Goal: Task Accomplishment & Management: Manage account settings

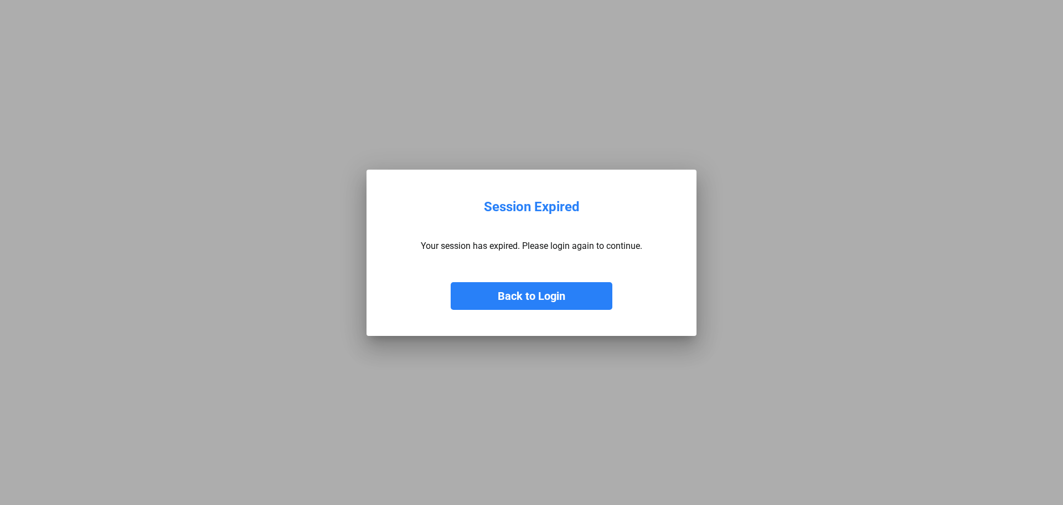
click at [573, 299] on button "Back to Login" at bounding box center [532, 296] width 162 height 28
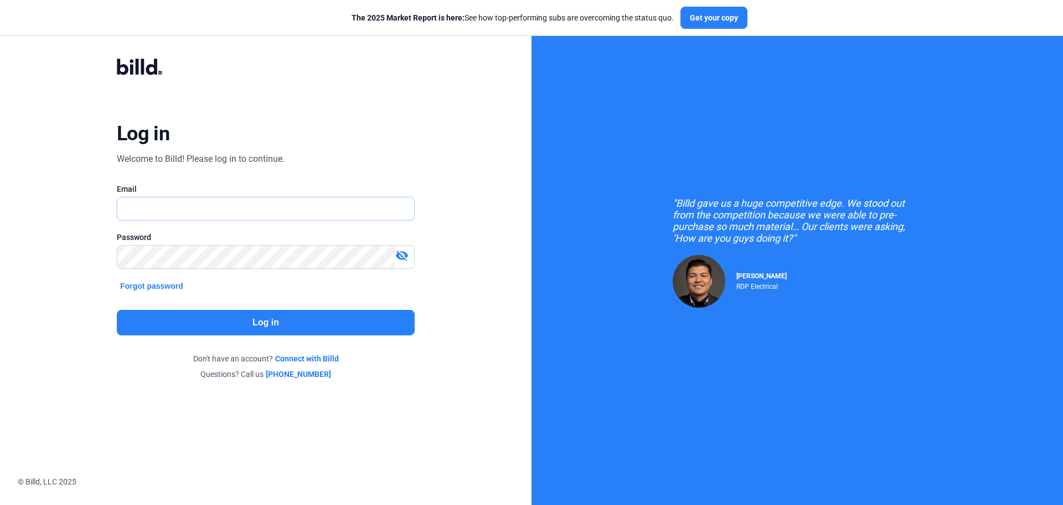
type input "[PERSON_NAME][EMAIL_ADDRESS][DOMAIN_NAME]"
click at [281, 325] on button "Log in" at bounding box center [266, 322] width 298 height 25
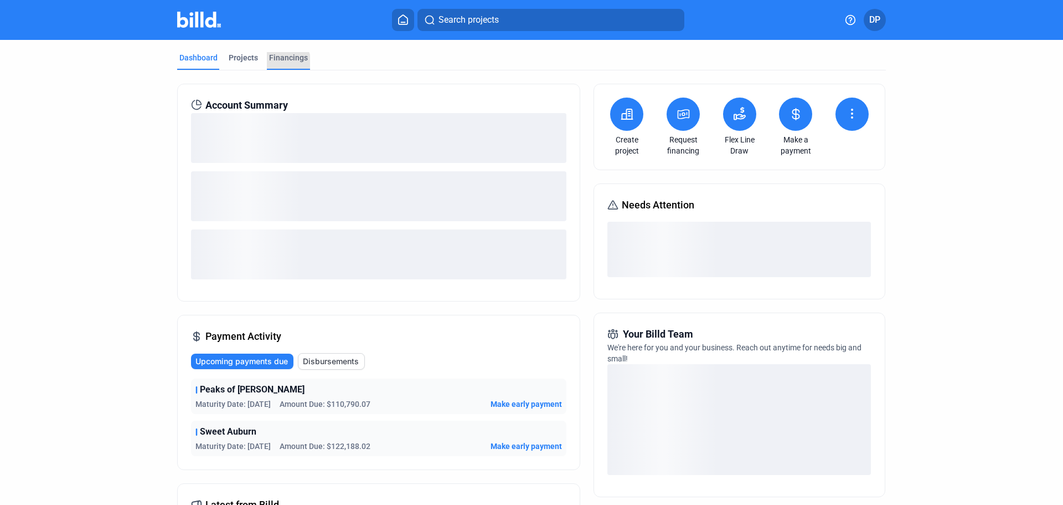
click at [282, 62] on div "Financings" at bounding box center [288, 57] width 39 height 11
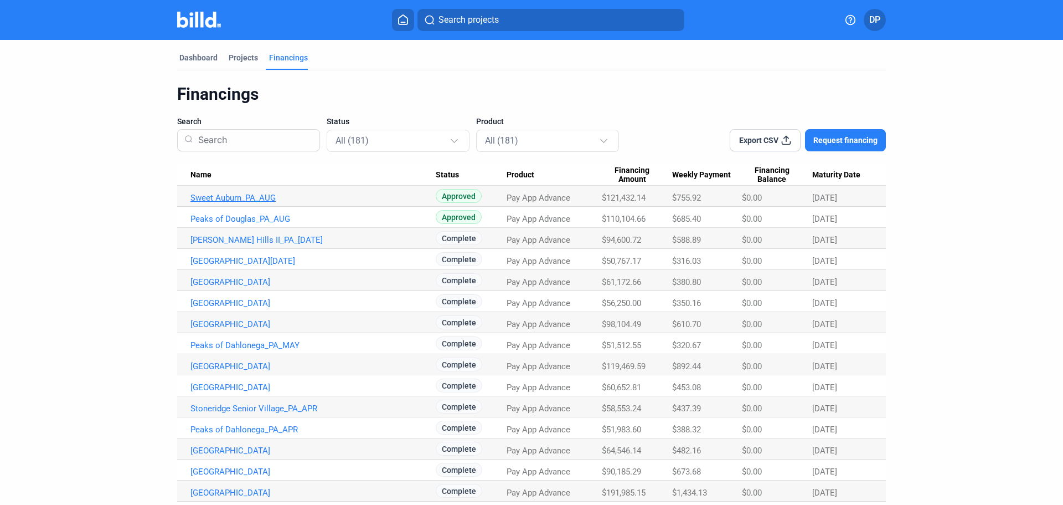
click at [268, 201] on link "Sweet Auburn_PA_AUG" at bounding box center [313, 198] width 245 height 10
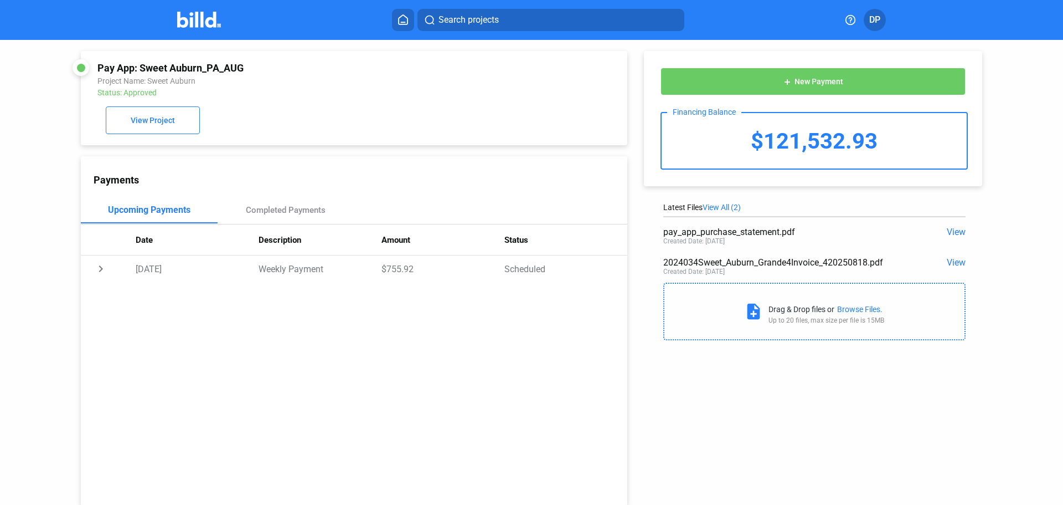
click at [949, 168] on div "$121,532.93" at bounding box center [814, 140] width 305 height 55
click at [950, 237] on span "View" at bounding box center [956, 232] width 19 height 11
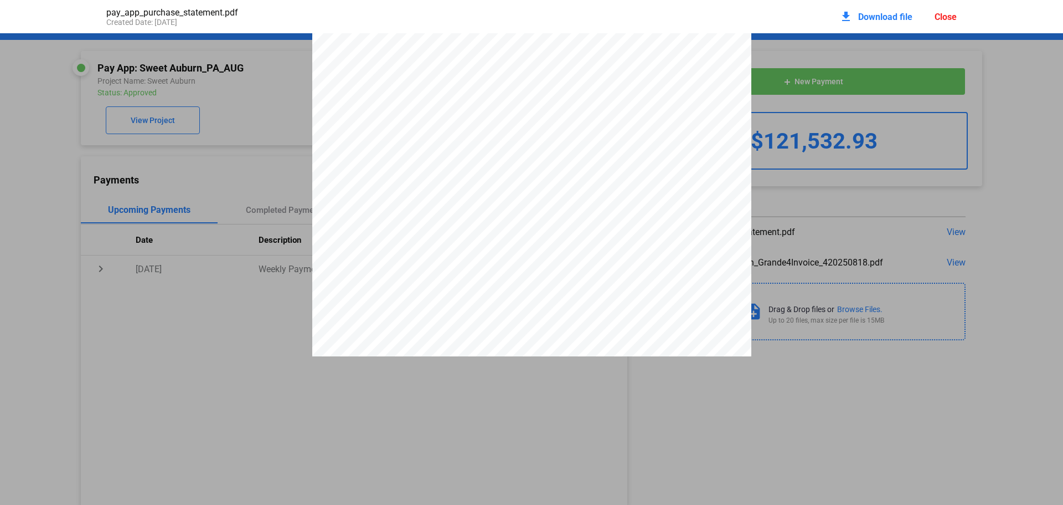
scroll to position [855, 0]
click at [510, 481] on div "pay_app_purchase_statement.pdf Created Date: [DATE] download Download file Clos…" at bounding box center [531, 252] width 1063 height 505
click at [408, 429] on pdf-viewer "DISCLOSURE STATEMENT This Disclosure Statement is being provided by Billd Excha…" at bounding box center [531, 235] width 1063 height 404
click at [950, 20] on div "Close" at bounding box center [946, 17] width 22 height 11
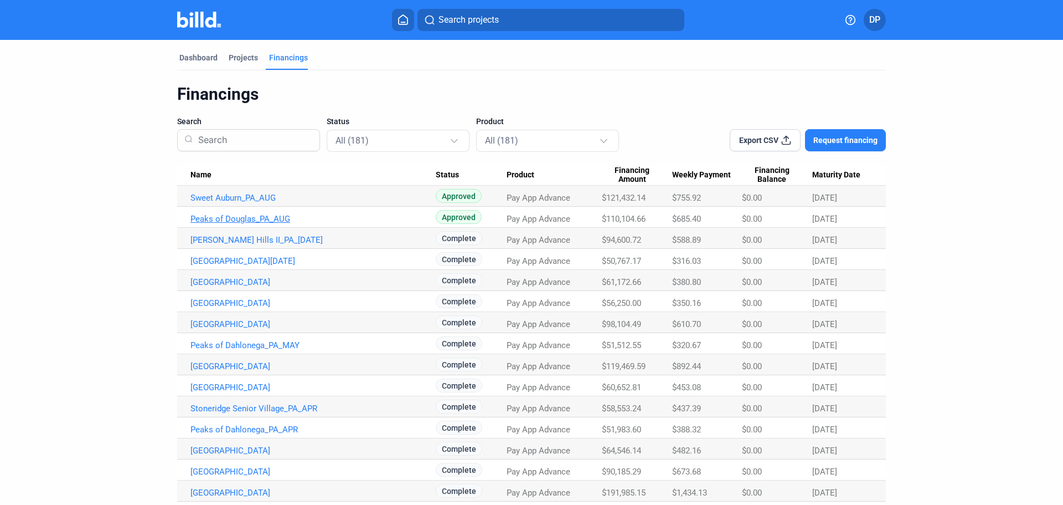
click at [257, 219] on link "Peaks of Douglas_PA_AUG" at bounding box center [313, 219] width 245 height 10
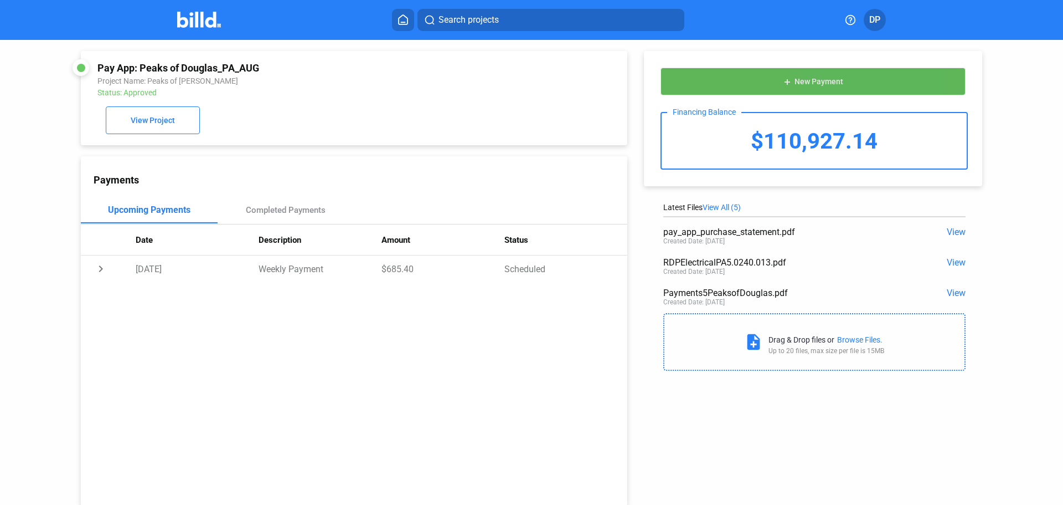
click at [864, 80] on button "add New Payment" at bounding box center [813, 82] width 305 height 28
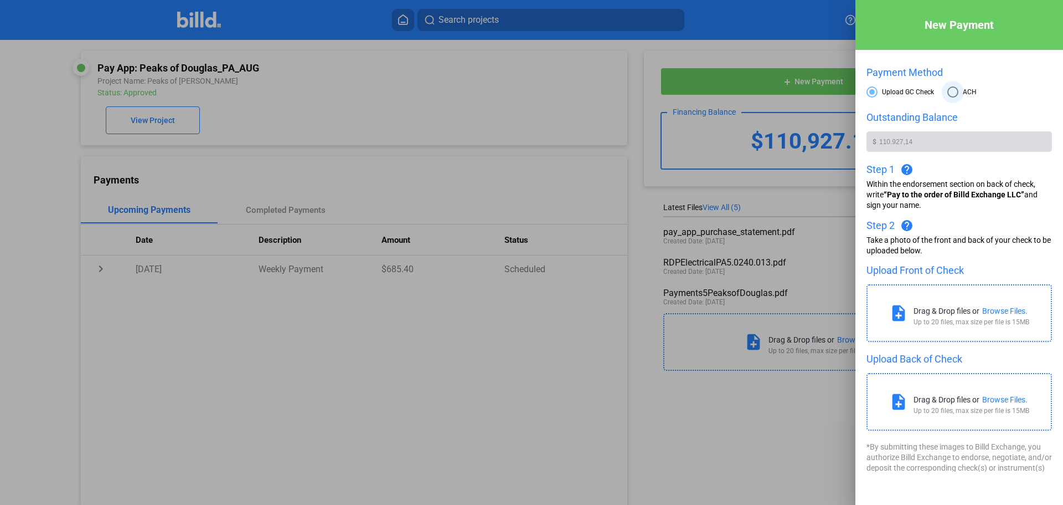
click at [955, 91] on span at bounding box center [953, 91] width 11 height 11
click at [955, 91] on input "ACH" at bounding box center [953, 91] width 11 height 11
radio input "true"
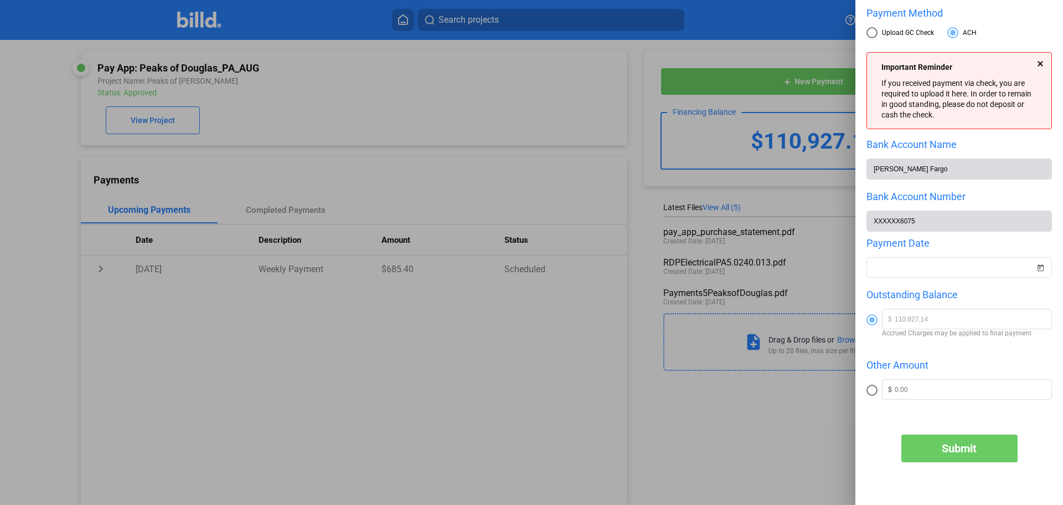
scroll to position [87, 0]
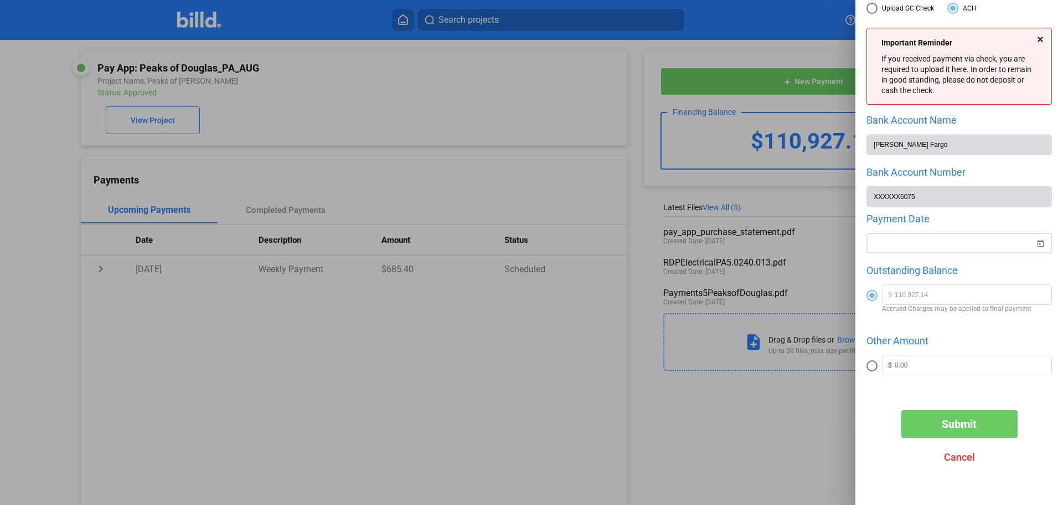
click at [943, 243] on div "New Payment Payment Method Upload GC Check ACH Important Reminder If you receiv…" at bounding box center [531, 252] width 1063 height 505
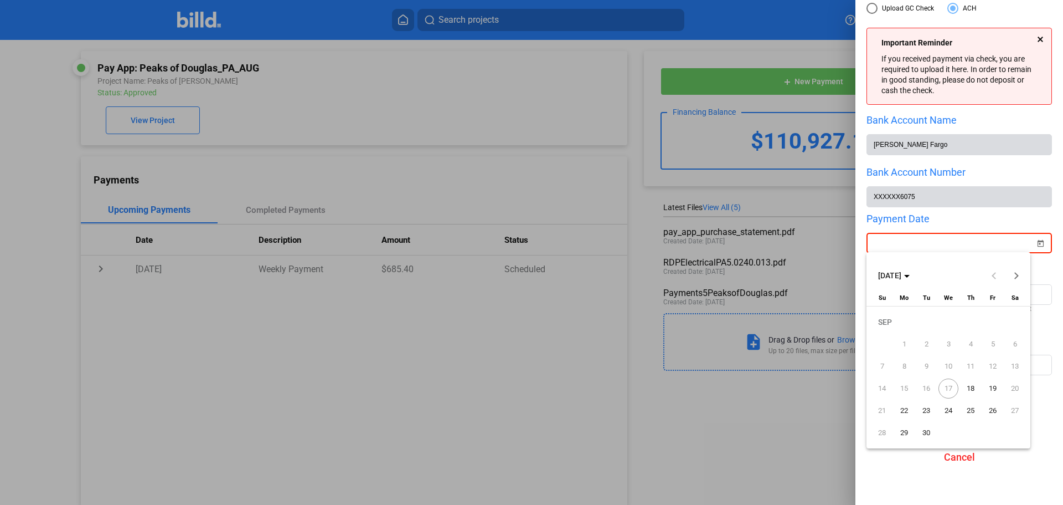
click at [970, 386] on span "18" at bounding box center [971, 388] width 20 height 20
type input "[DATE]"
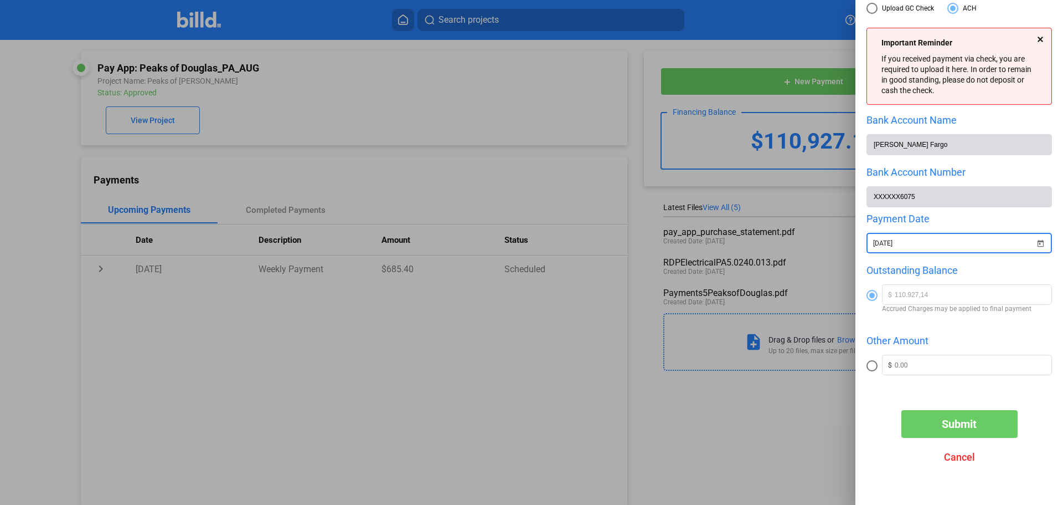
click at [952, 428] on span "Submit" at bounding box center [959, 423] width 35 height 13
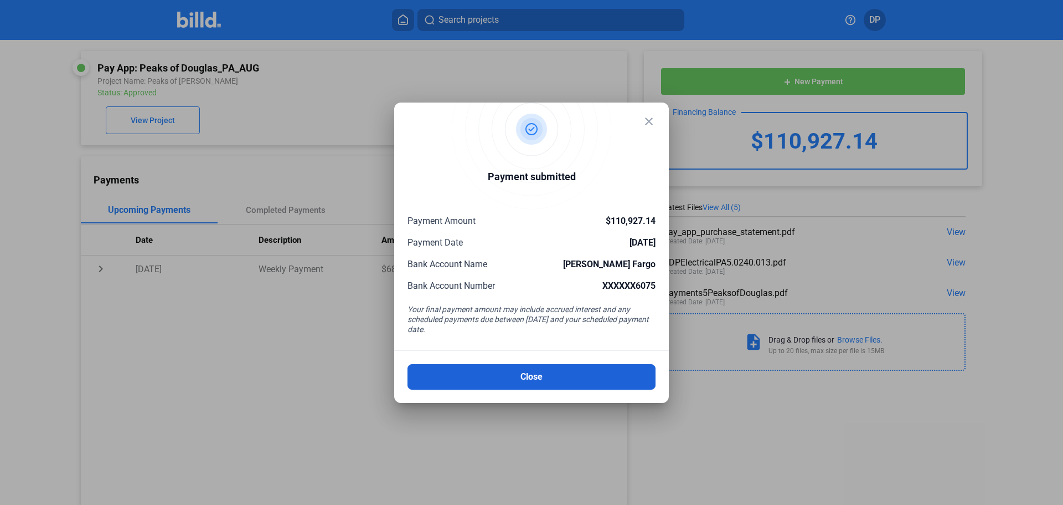
click at [552, 381] on button "Close" at bounding box center [532, 376] width 248 height 25
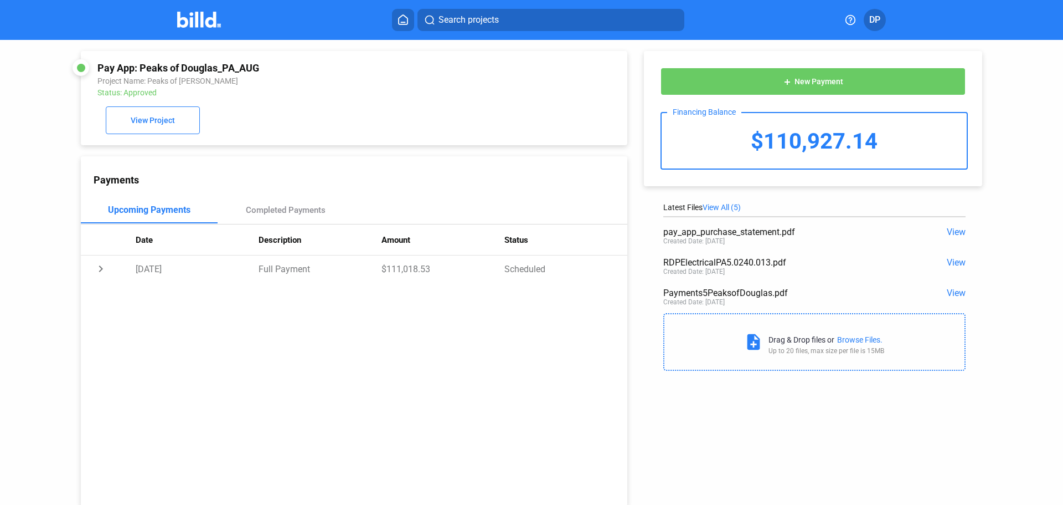
click at [404, 18] on icon at bounding box center [403, 19] width 11 height 11
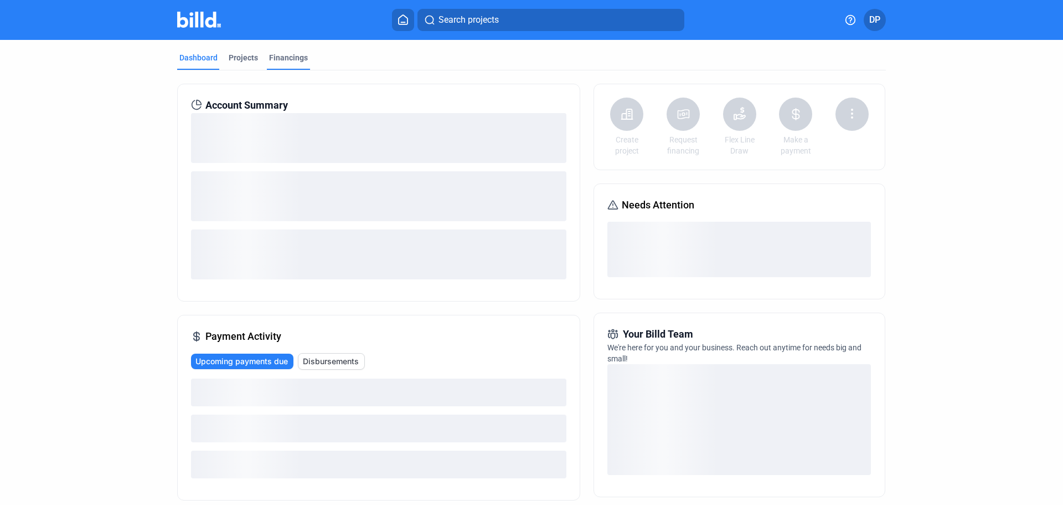
click at [279, 59] on div "Financings" at bounding box center [288, 57] width 39 height 11
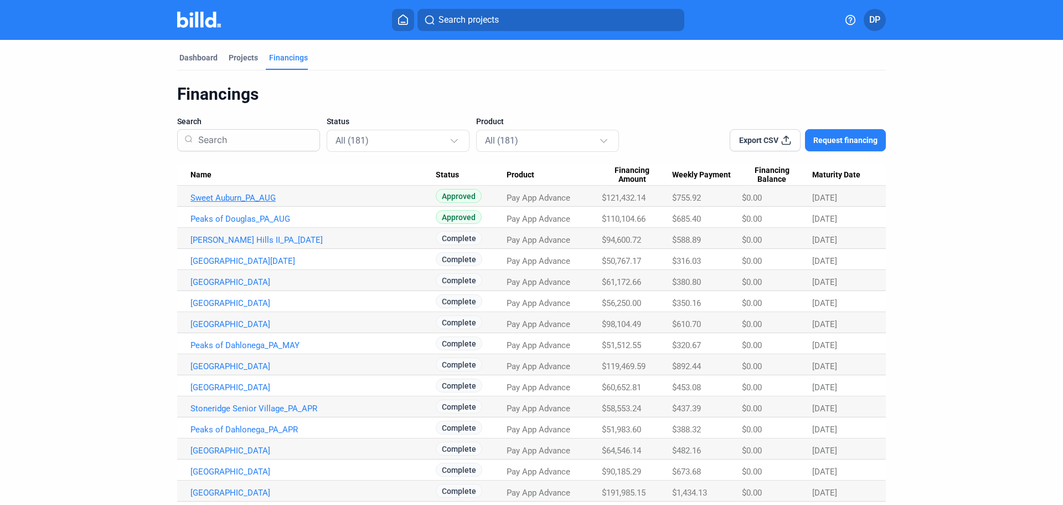
click at [265, 199] on link "Sweet Auburn_PA_AUG" at bounding box center [313, 198] width 245 height 10
